Goal: Check status: Check status

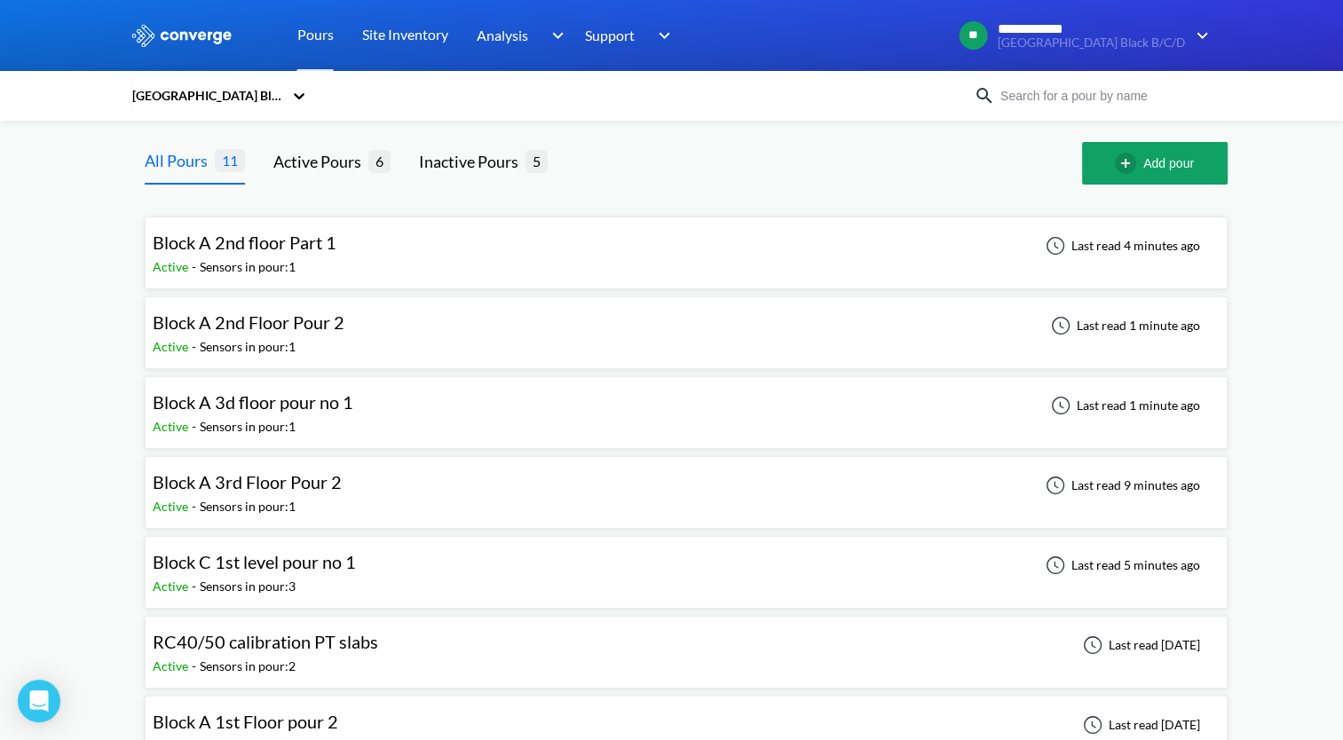
scroll to position [89, 0]
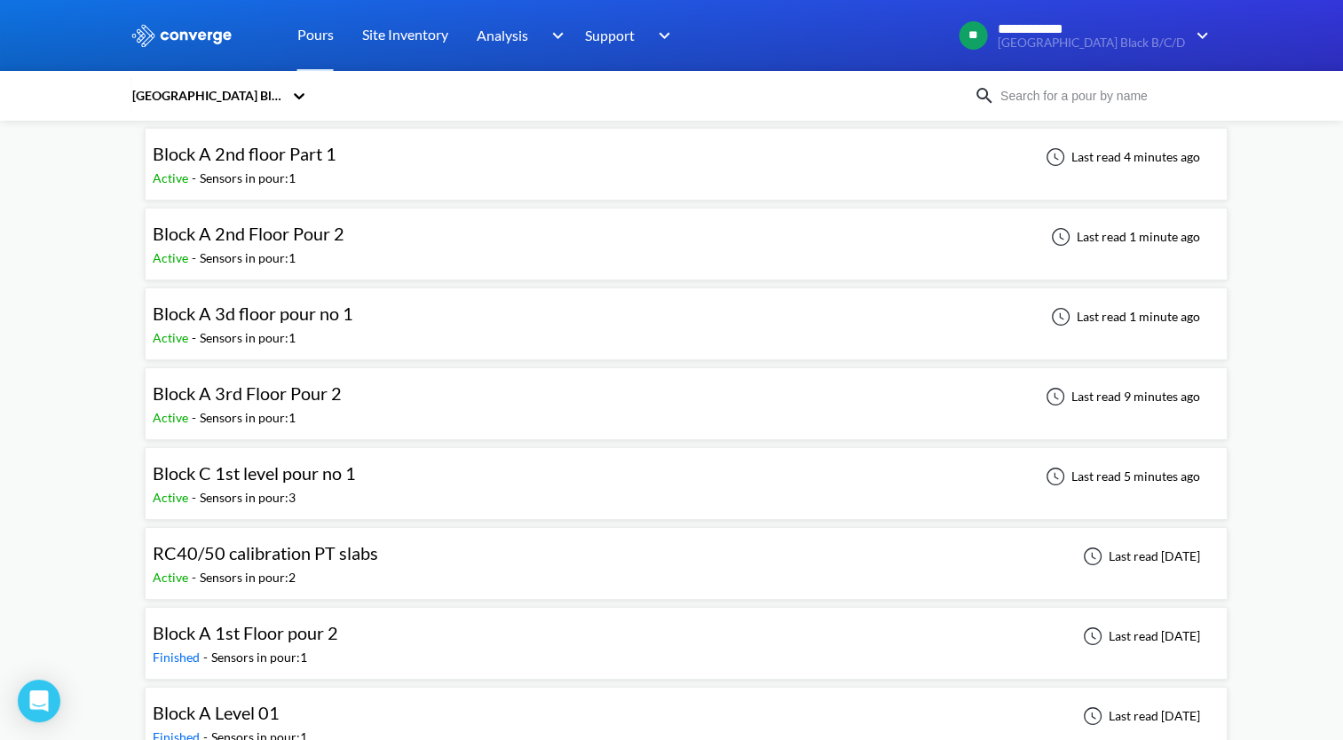
click at [203, 492] on div "Sensors in pour: 3" at bounding box center [248, 498] width 96 height 20
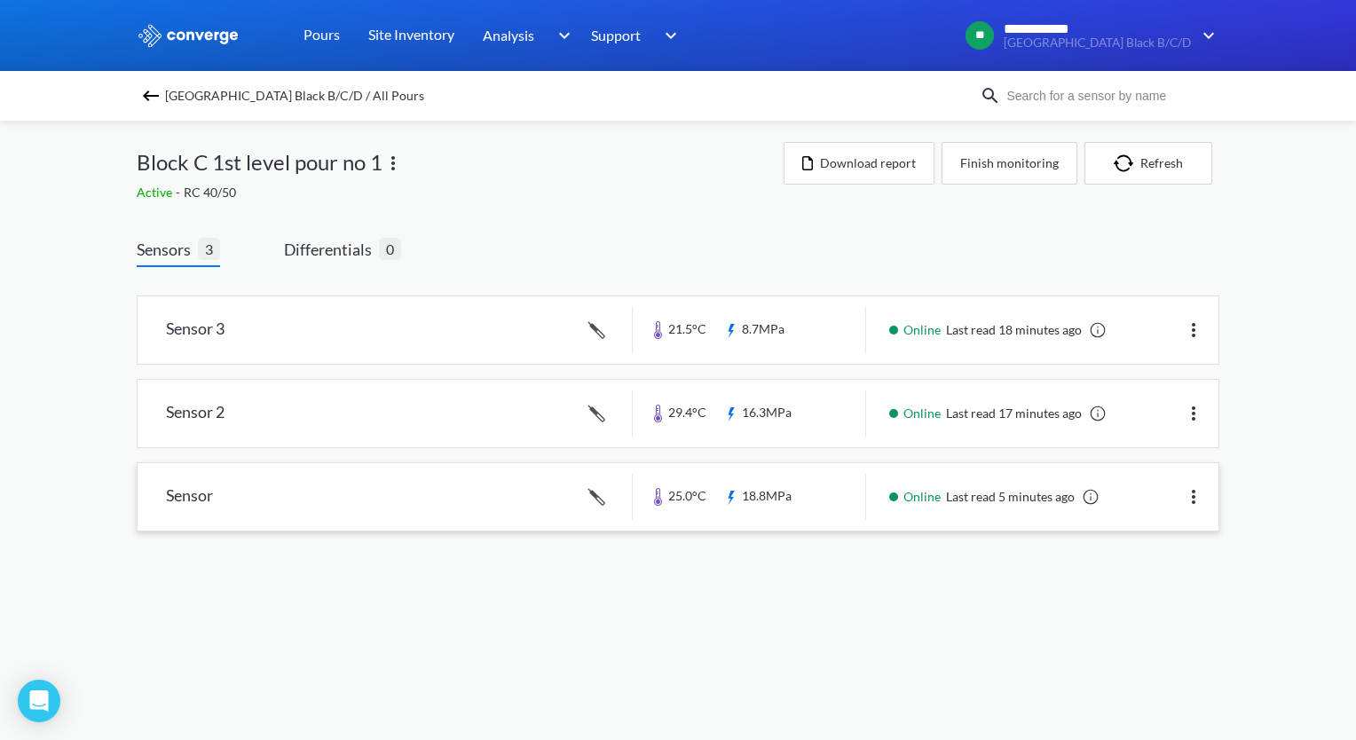
click at [175, 495] on link at bounding box center [678, 496] width 1081 height 67
click at [206, 414] on link at bounding box center [678, 413] width 1081 height 67
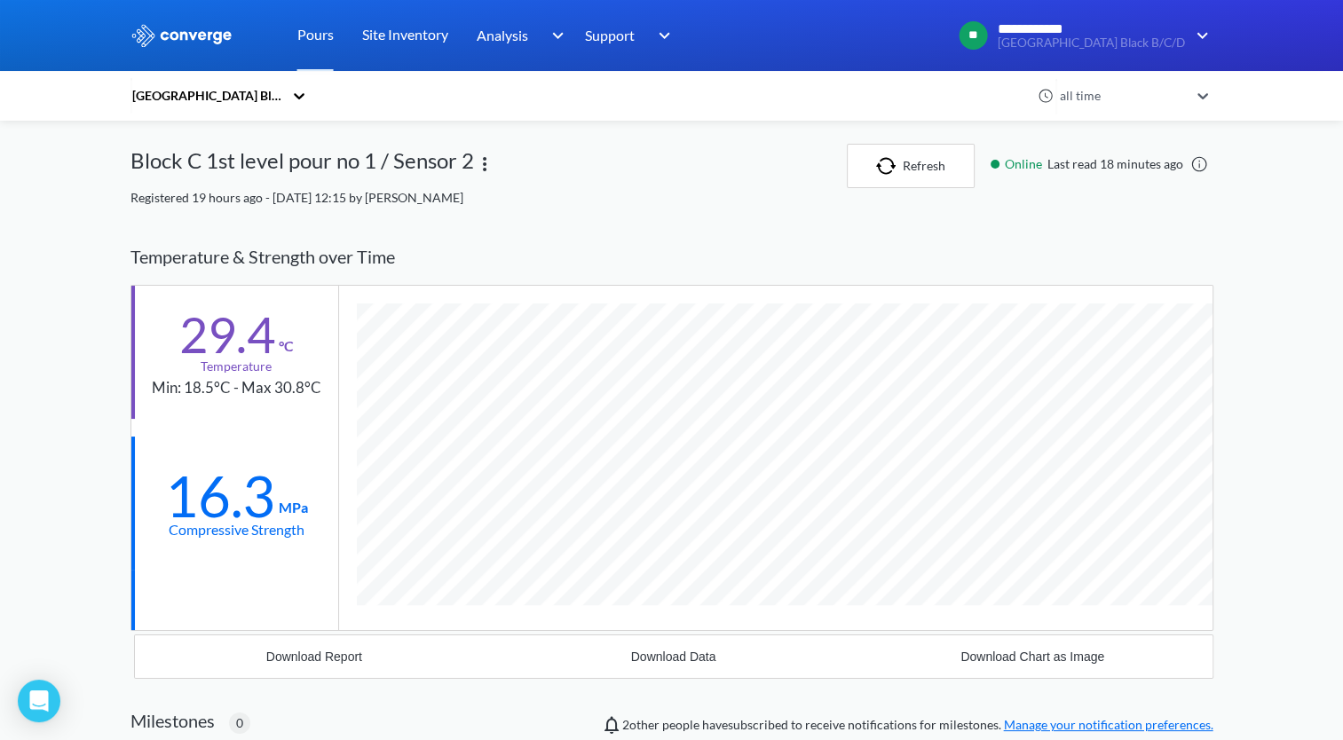
scroll to position [1133, 1083]
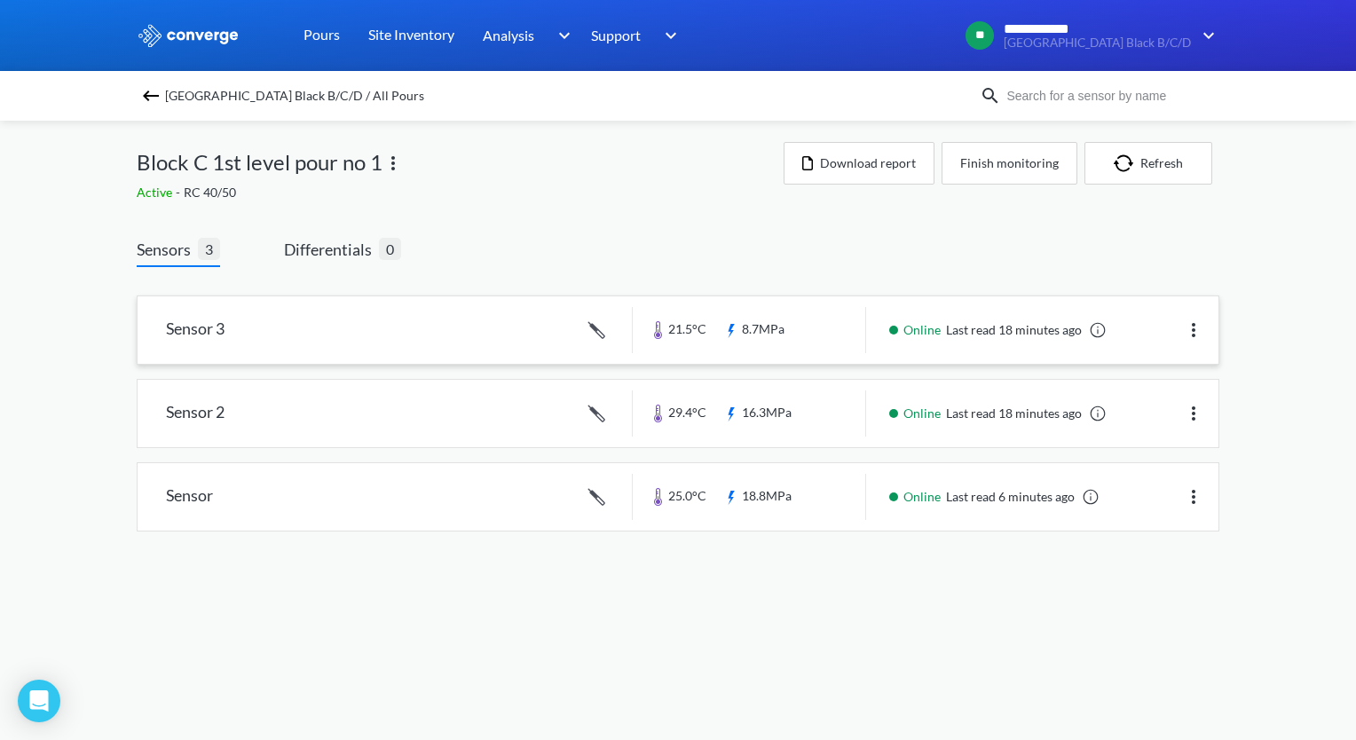
click at [196, 329] on link at bounding box center [678, 329] width 1081 height 67
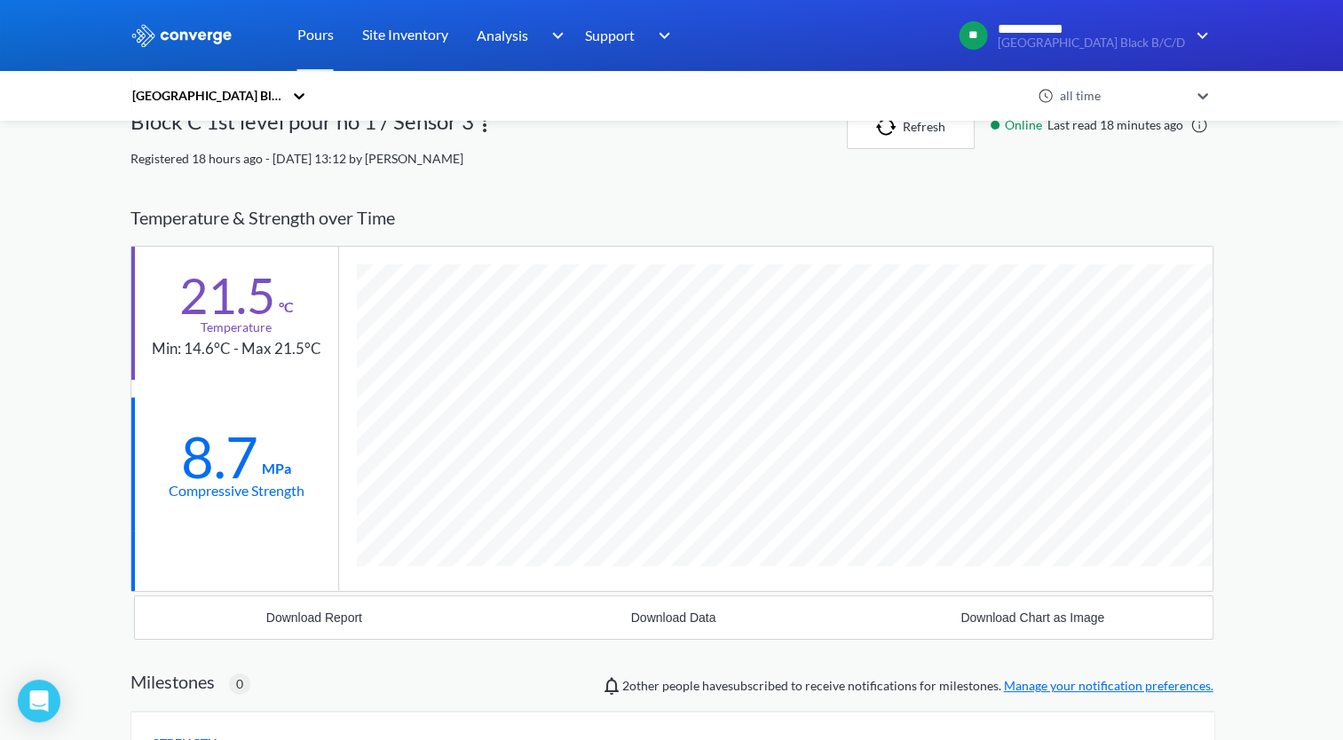
scroll to position [18, 0]
